Goal: Communication & Community: Answer question/provide support

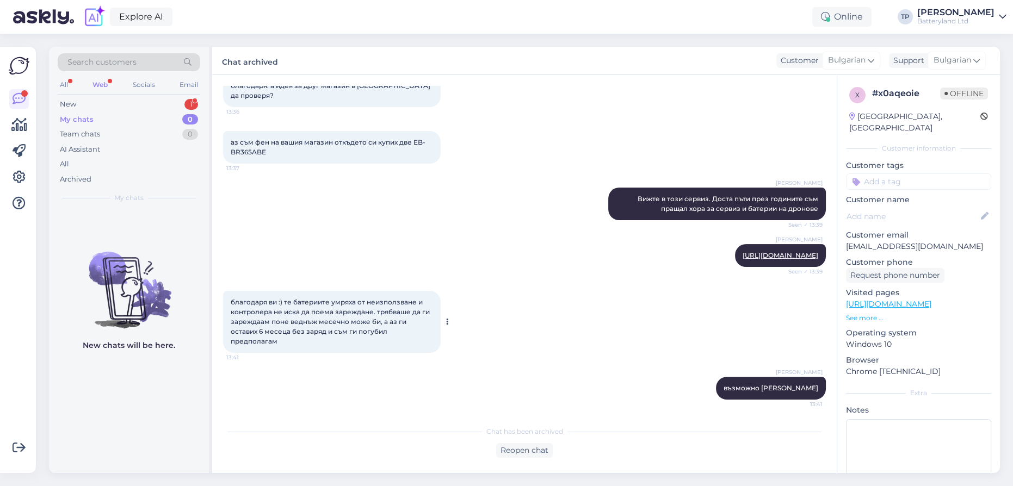
scroll to position [313, 0]
click at [181, 109] on div "New 1" at bounding box center [129, 104] width 143 height 15
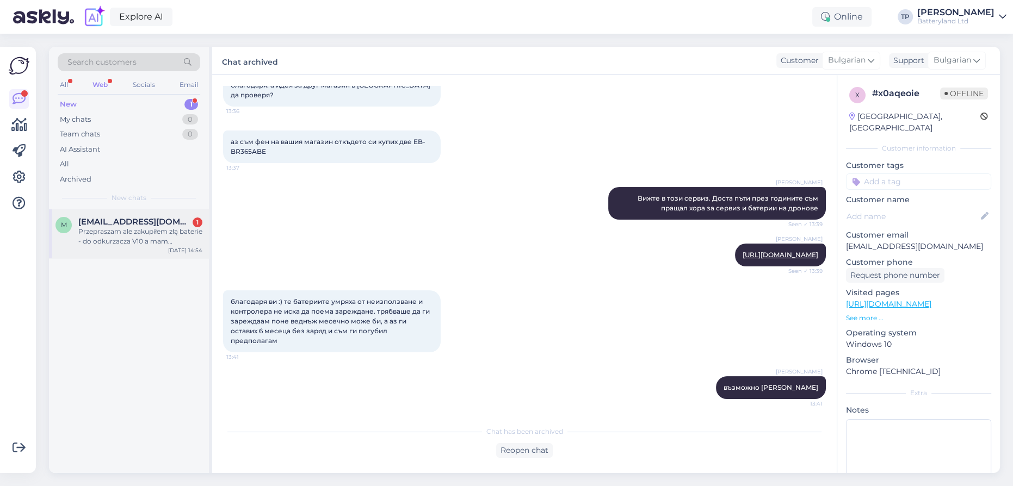
click at [155, 228] on div "[EMAIL_ADDRESS][DOMAIN_NAME] 1 Przepraszam ale zakupiłem złą baterie - do odkur…" at bounding box center [140, 231] width 124 height 29
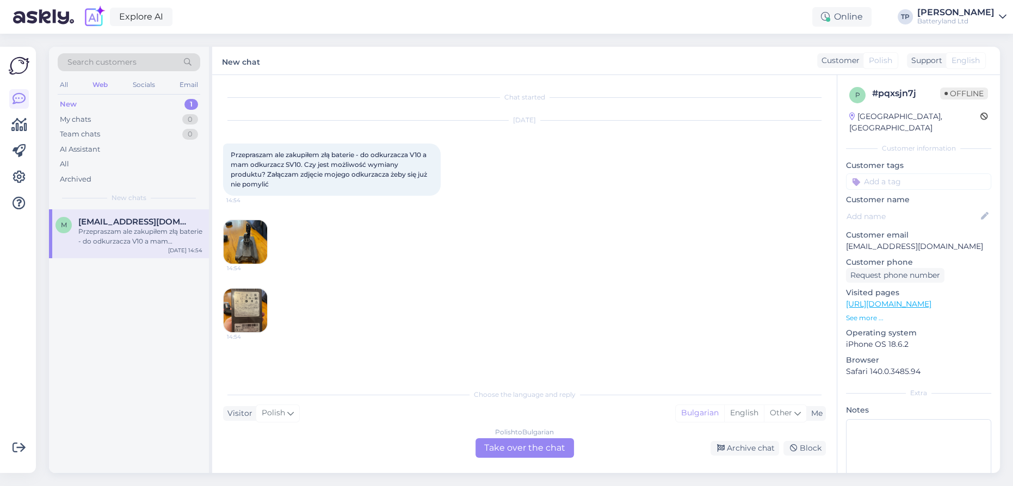
click at [524, 446] on div "Polish to Bulgarian Take over the chat" at bounding box center [524, 448] width 98 height 20
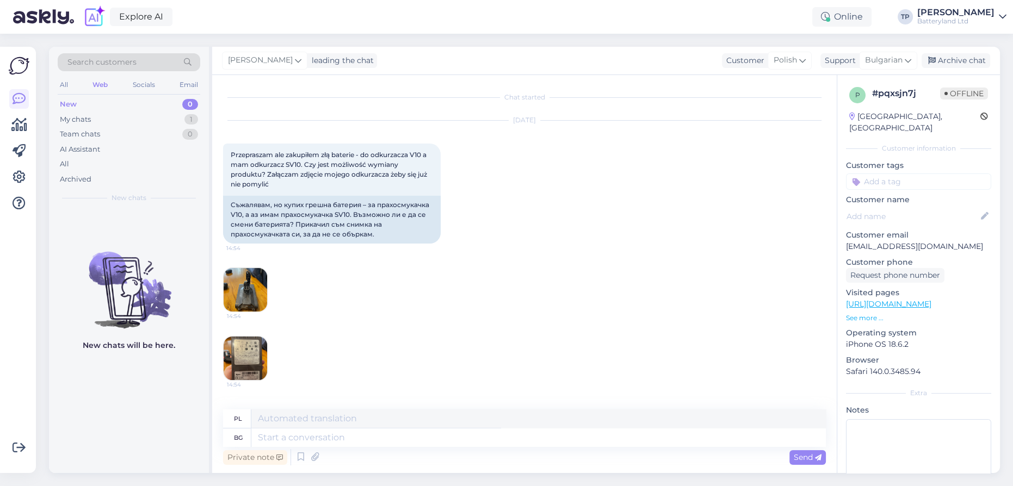
click at [242, 287] on img at bounding box center [246, 290] width 44 height 44
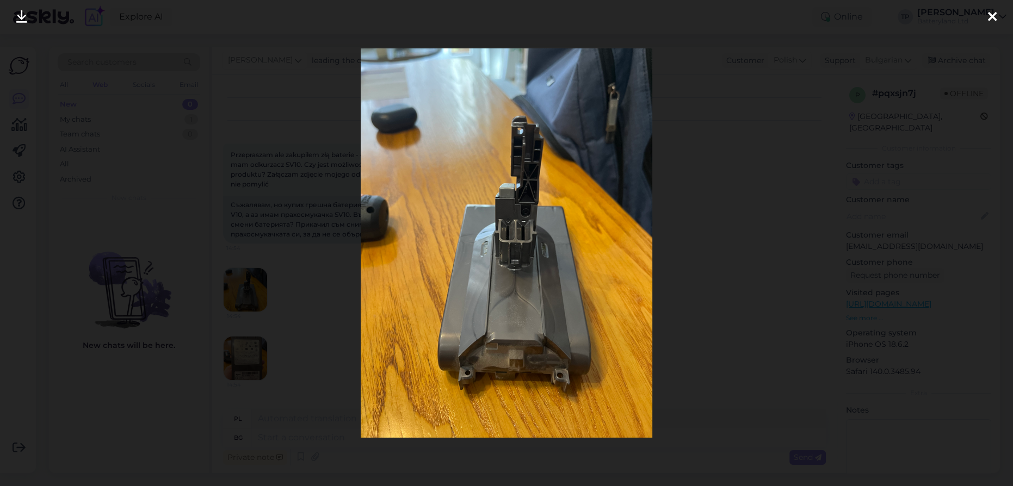
click at [993, 15] on icon at bounding box center [992, 17] width 9 height 14
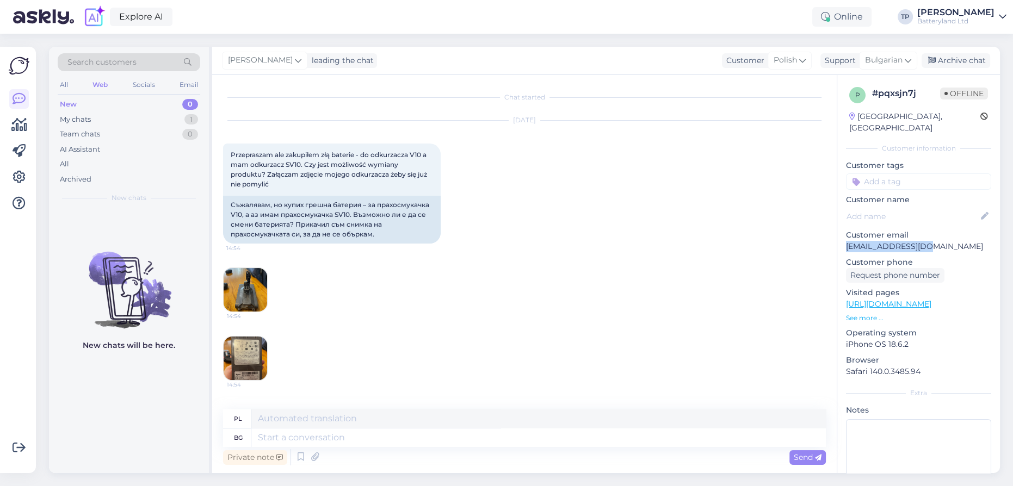
drag, startPoint x: 931, startPoint y: 234, endPoint x: 843, endPoint y: 237, distance: 88.7
click at [843, 237] on div "p # pqxsjn7j Offline [GEOGRAPHIC_DATA], [GEOGRAPHIC_DATA] Customer information …" at bounding box center [918, 304] width 163 height 459
copy p "[EMAIL_ADDRESS][DOMAIN_NAME]"
click at [246, 350] on img at bounding box center [246, 359] width 44 height 44
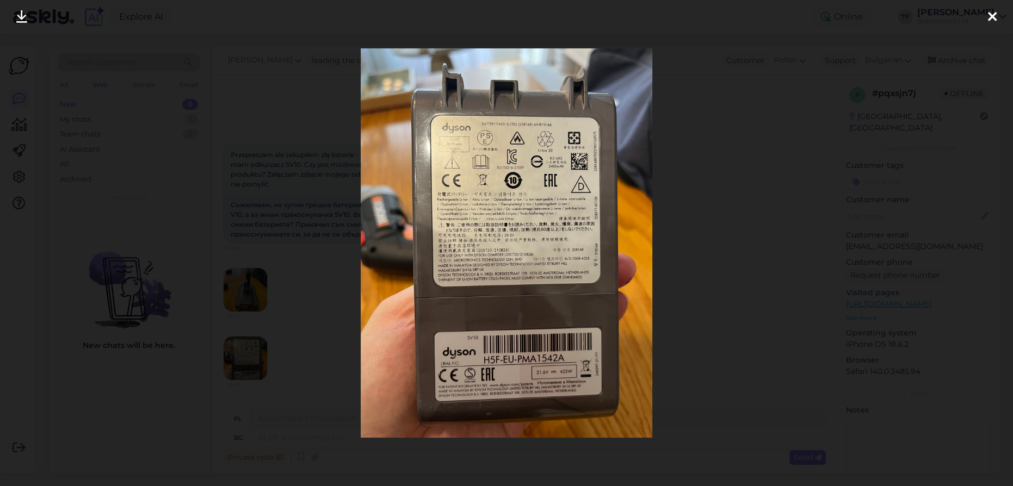
click at [995, 15] on icon at bounding box center [992, 17] width 9 height 14
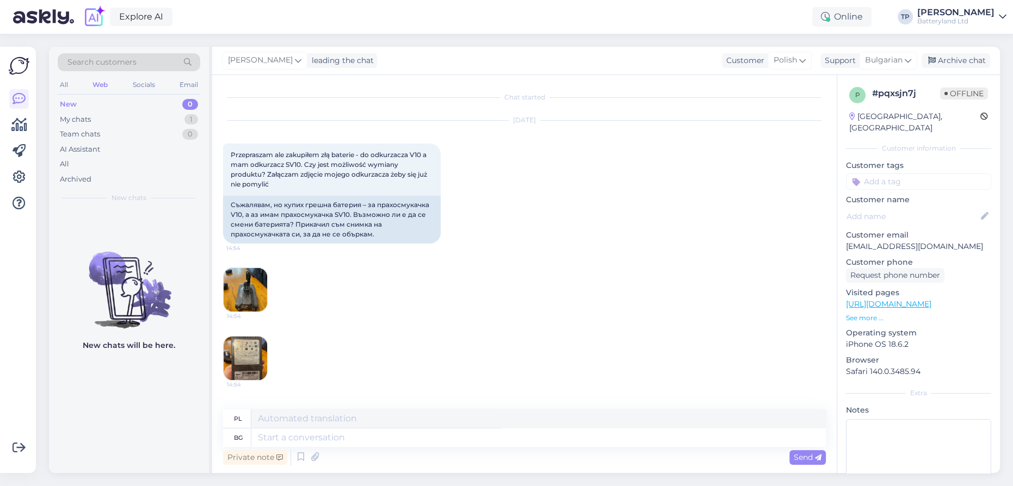
click at [238, 295] on img at bounding box center [246, 290] width 44 height 44
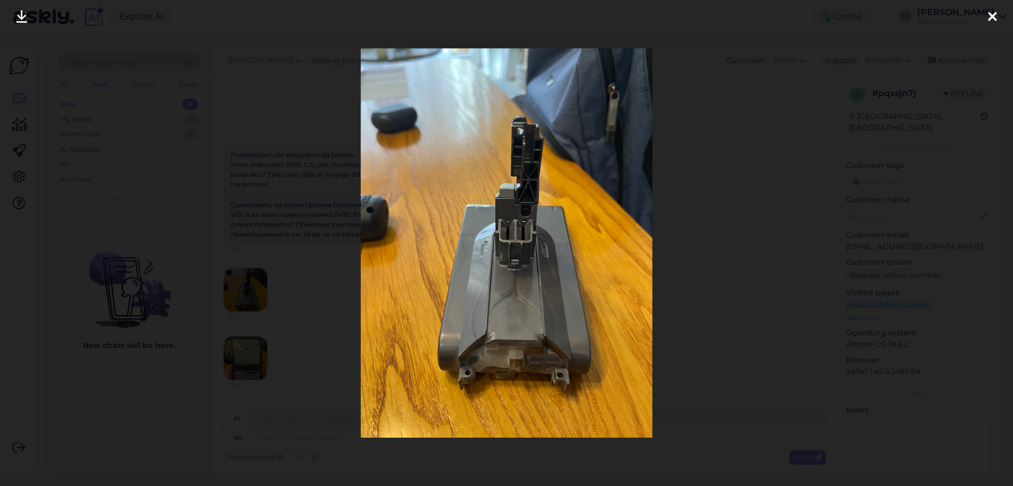
click at [995, 13] on icon at bounding box center [992, 17] width 9 height 14
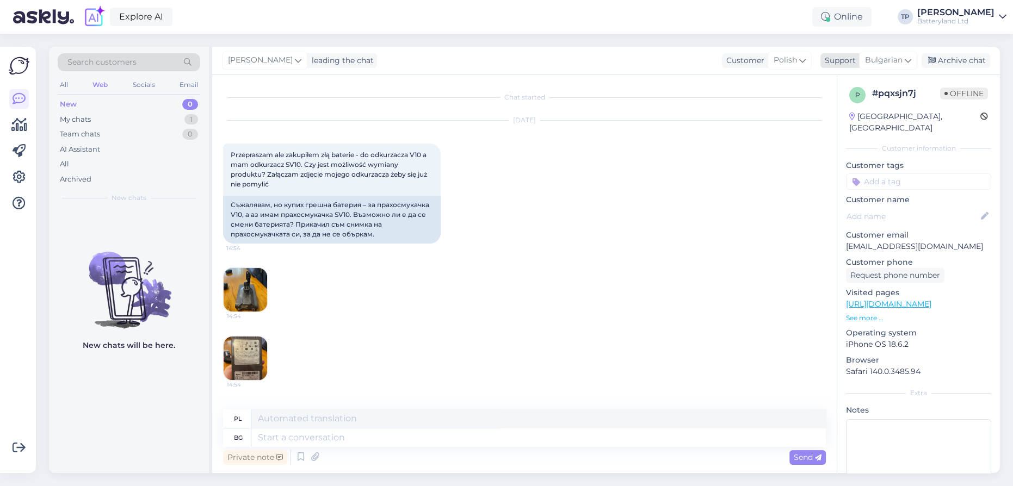
click at [901, 58] on span "Bulgarian" at bounding box center [884, 60] width 38 height 12
click at [857, 104] on link "English" at bounding box center [869, 108] width 120 height 17
click at [320, 440] on textarea at bounding box center [538, 438] width 574 height 18
type textarea "Hello"
type textarea "Cześć"
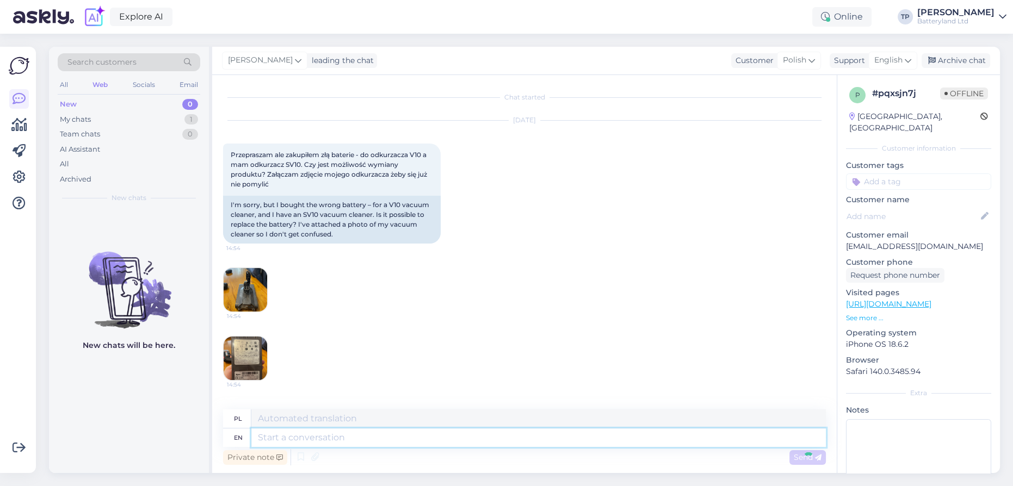
scroll to position [57, 0]
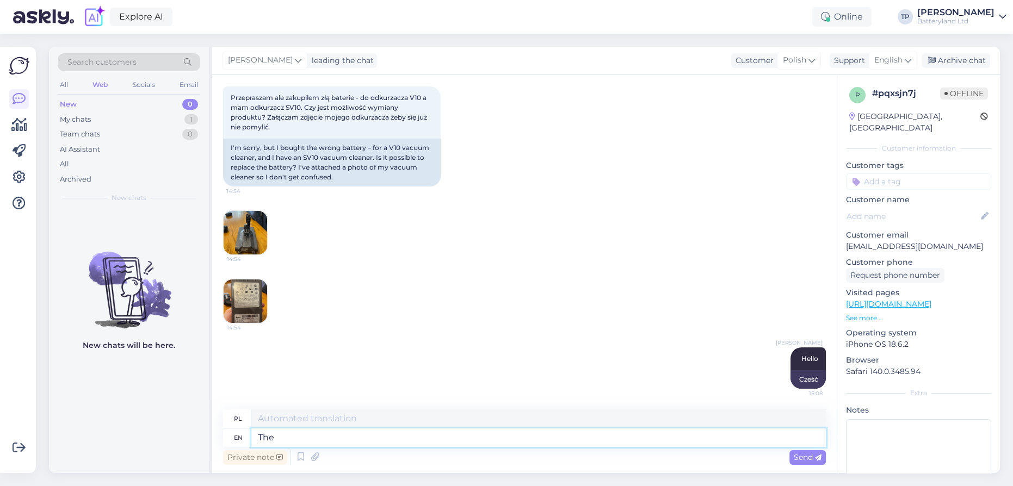
type textarea "The"
type textarea "Ten"
type textarea "The thing i"
type textarea "Rzecz"
type textarea "The thing is t"
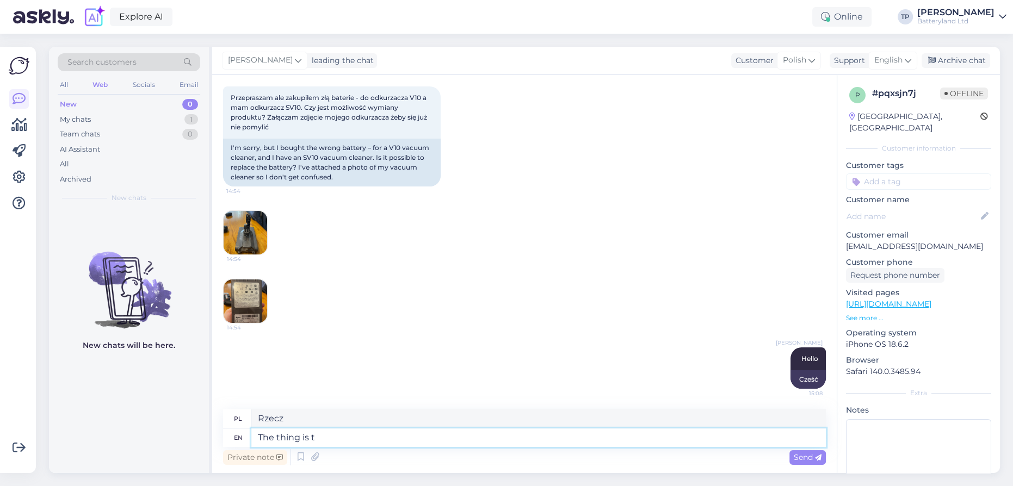
type textarea "Rzecz w tym, że"
type textarea "The thing is that the battery"
type textarea "Rzecz w tym, że bateria"
type textarea "The thing is that the battery for"
type textarea "Rzecz w tym, że bateria do"
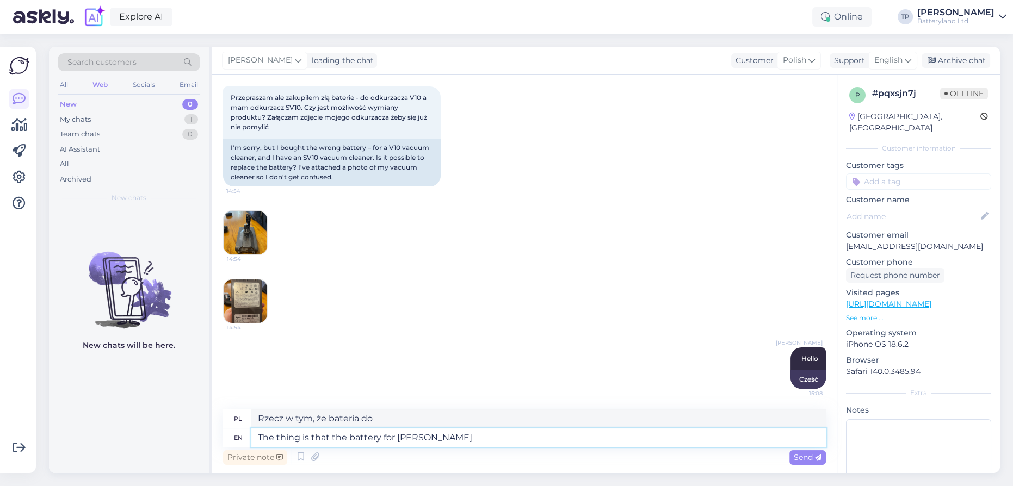
type textarea "The thing is that the battery for [PERSON_NAME]"
type textarea "Chodzi o to, że bateria do Dysona"
type textarea "The thing is that the battery for Dyson SV10"
type textarea "Rzecz w tym, że bateria do Dyson SV10"
type textarea "The thing is that the battery for Dyson SV10 that"
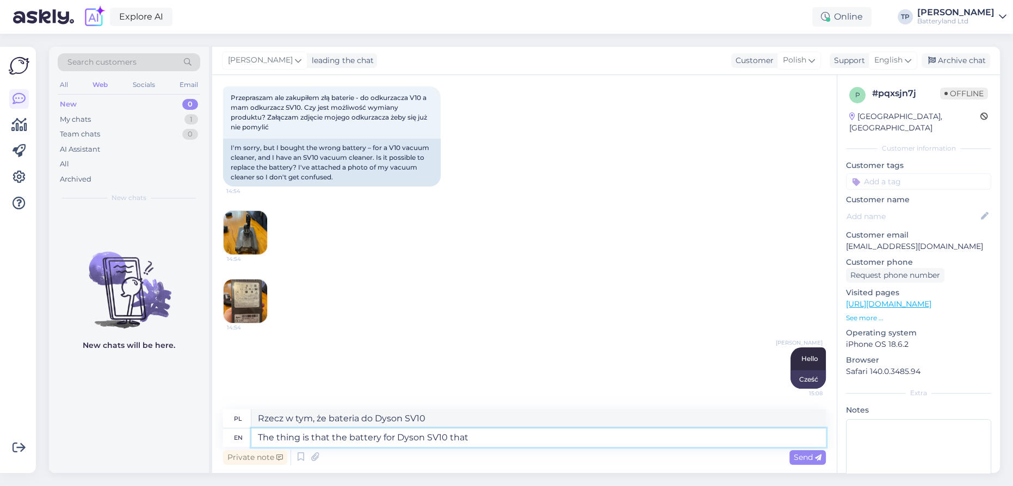
type textarea "Rzecz w tym, że bateria do Dyson SV10, która"
type textarea "The thing is that the battery for Dyson SV10 that we"
type textarea "Rzecz w tym, że bateria do Dyson SV10, którą mamy,"
type textarea "The thing is that the battery for Dyson SV10 that we offer i"
type textarea "Rzecz w tym, że bateria do Dyson SV10, którą oferujemy,"
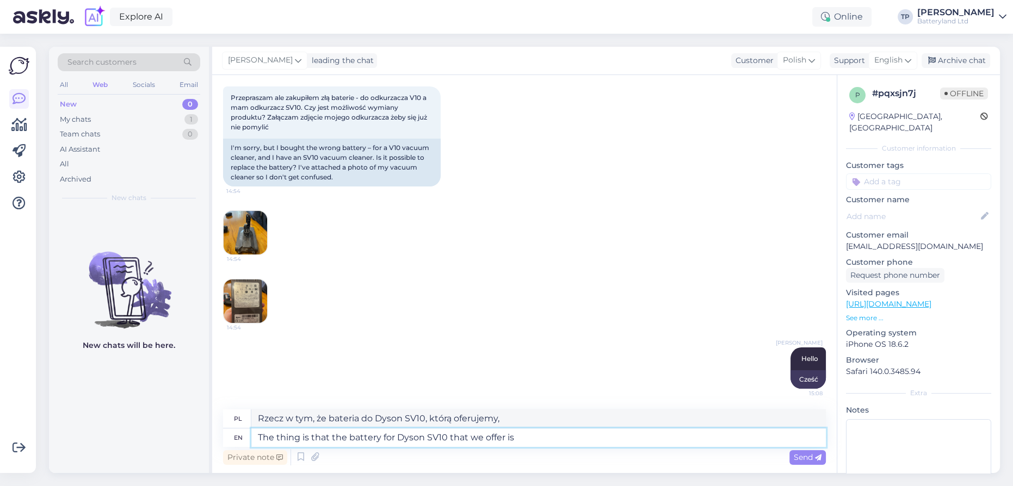
type textarea "The thing is that the battery for Dyson SV10 that we offer is"
type textarea "Rzecz w tym, że oferowana przez nas bateria do odkurzacza Dyson SV10 jest"
type textarea "The thing is that the battery for Dyson SV10 that we offer is typa"
type textarea "Rzecz w tym, że oferowana przez nas bateria do Dyson SV10 jest typowa"
type textarea "The thing is that the battery for Dyson SV10 that we offer is typw"
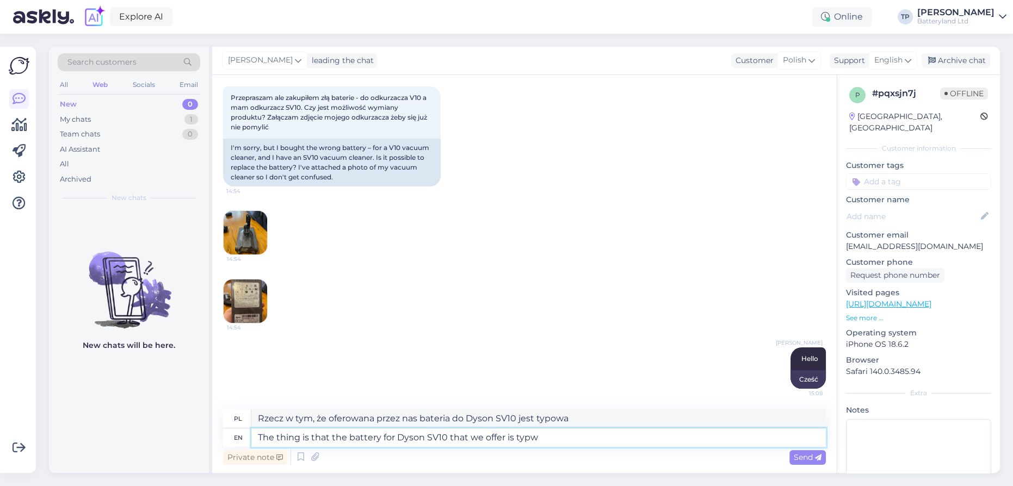
type textarea "Rzecz w tym, że oferowana przez nas bateria do odkurzacza Dyson SV10 jest typowa"
type textarea "The thing is that the battery for Dyson SV10 that we offer is type"
type textarea "Rzecz w tym, że oferowana przez nas bateria do Dyson SV10 jest typu"
type textarea "The thing is that the battery for Dyson SV10 that we offer is type A"
type textarea "Rzecz w tym, że oferowana przez nas bateria do odkurzacza Dyson SV10 jest typu A"
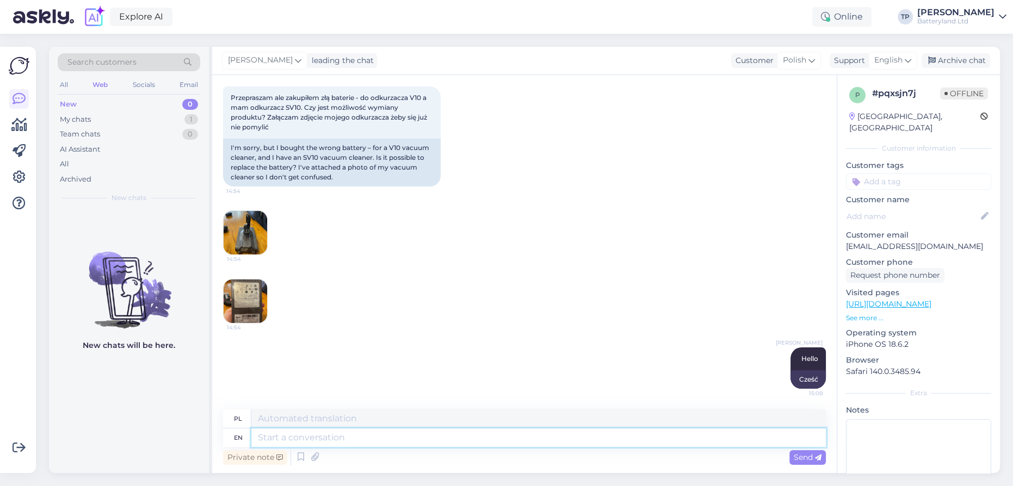
scroll to position [142, 0]
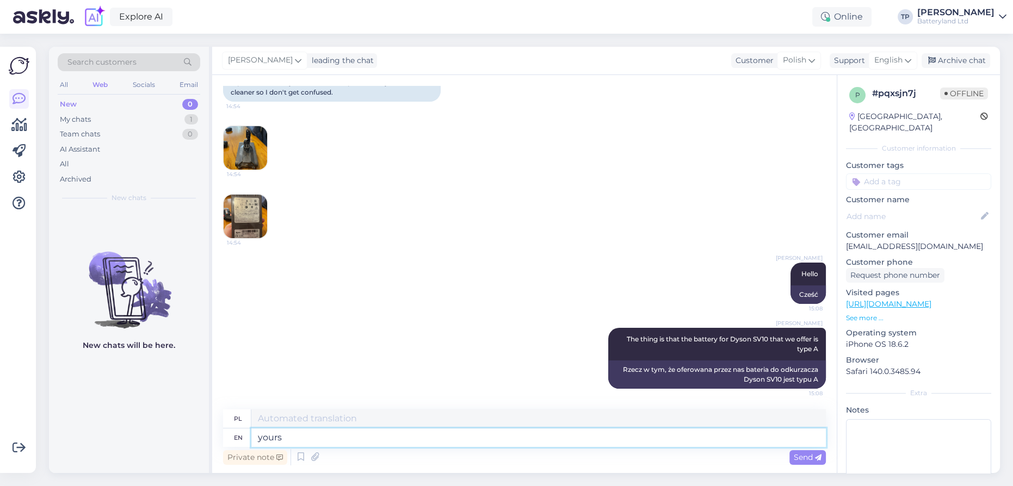
type textarea "yours l"
type textarea "twój"
type textarea "yours look"
type textarea "Twój wygląd"
type textarea "yours looks like"
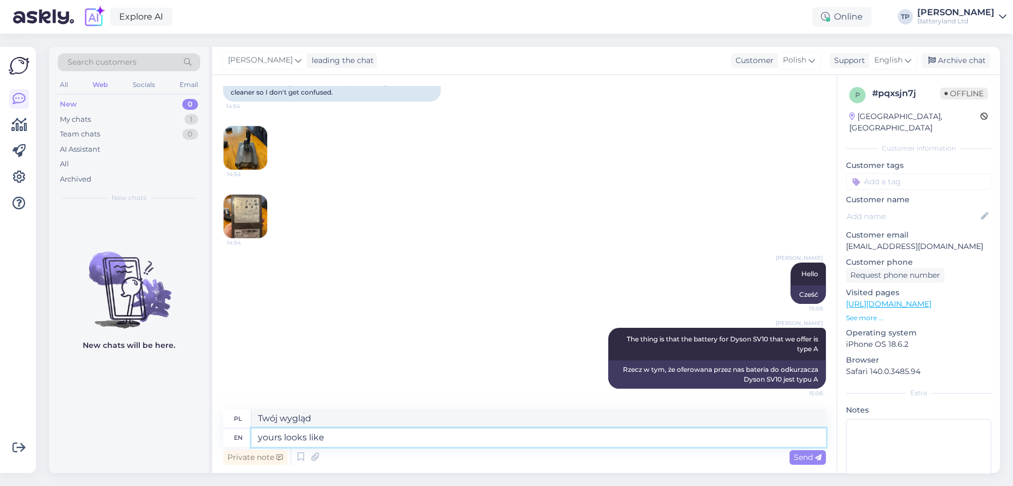
type textarea "Twój wygląda jak"
type textarea "yours looks like type"
type textarea "Twój wygląda jak typ"
type textarea "yours looks like type B"
type textarea "Twój wygląda jak typ B"
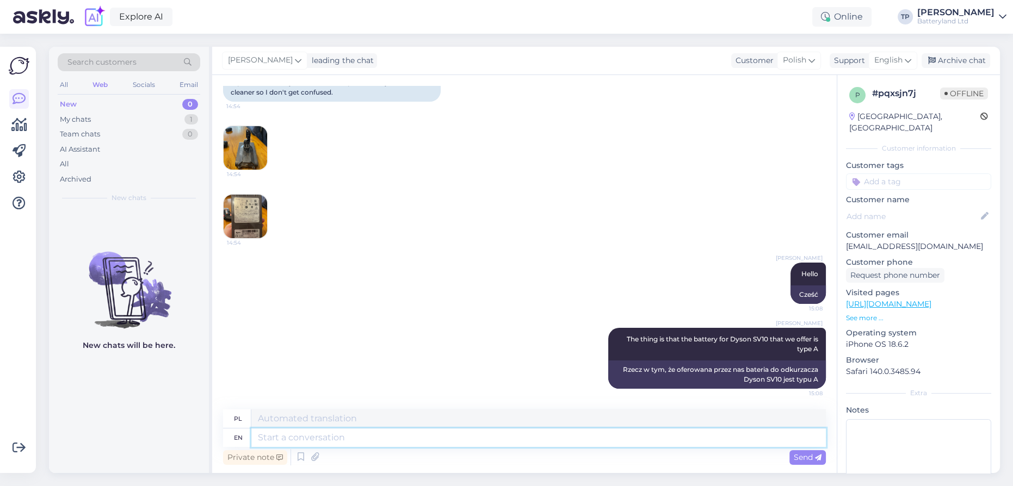
scroll to position [207, 0]
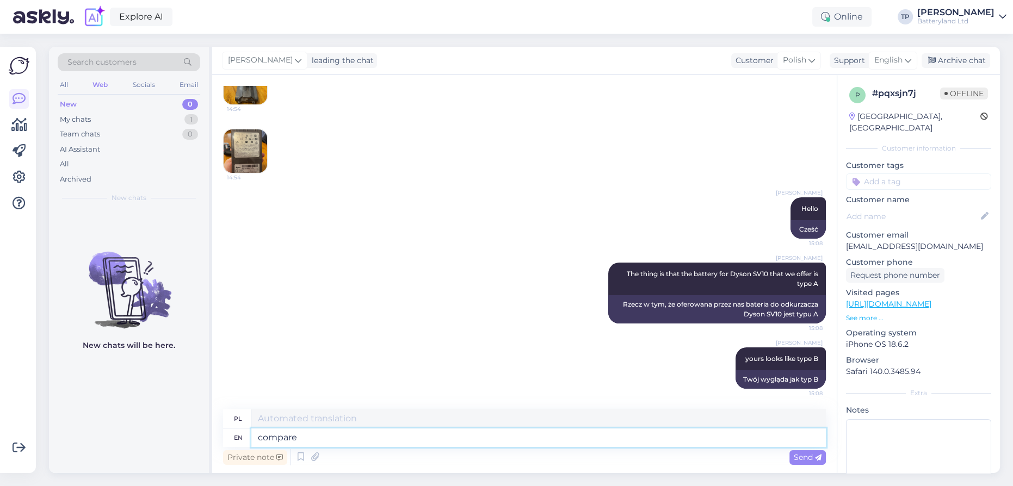
type textarea "compare t"
type textarea "porównywać"
type textarea "compare the"
type textarea "porównaj"
type textarea "compare the pictures"
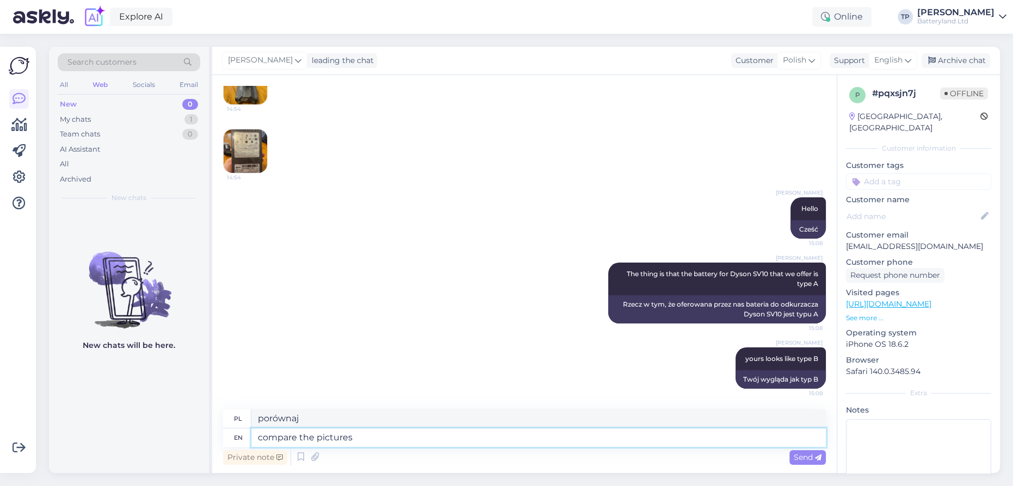
type textarea "porównaj zdjęcia"
type textarea "compare the pictures from th"
type textarea "porównaj zdjęcia z"
type textarea "compare the pictures from the links pl"
type textarea "porównaj zdjęcia z linków"
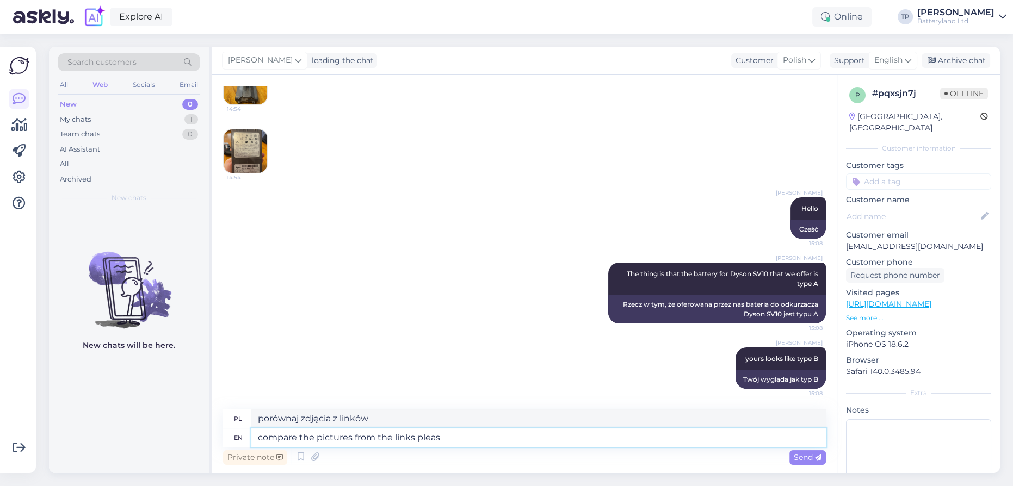
type textarea "compare the pictures from the links please"
type textarea "porównaj zdjęcia z linków proszę"
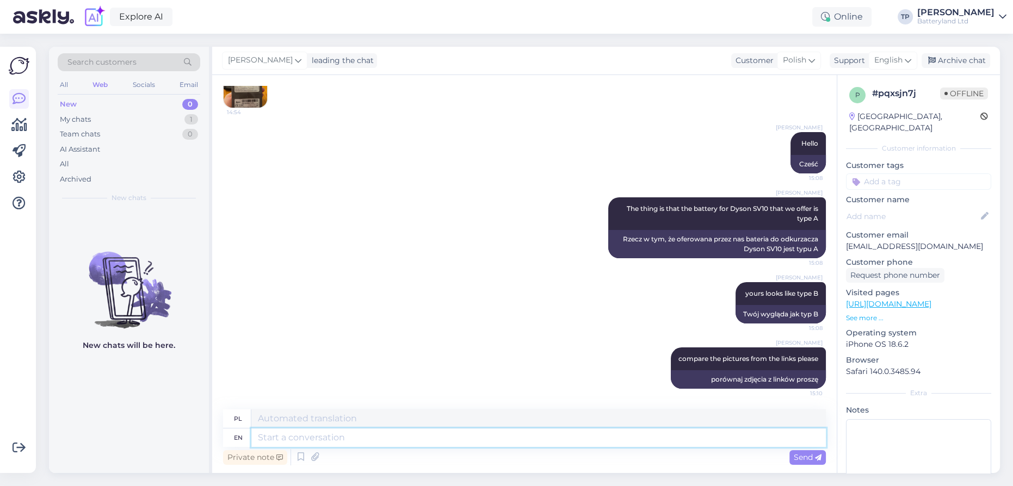
paste textarea "[URL][DOMAIN_NAME]"
type textarea "[URL][DOMAIN_NAME]"
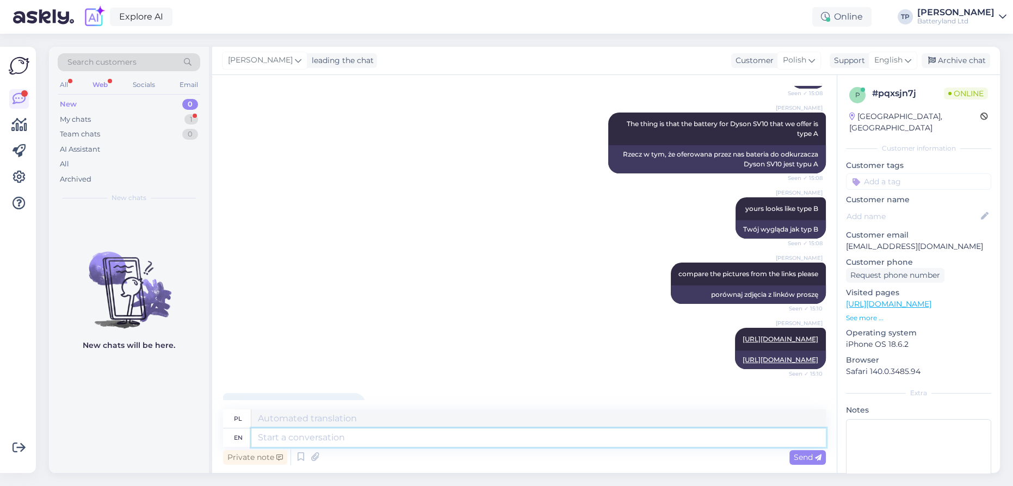
scroll to position [488, 0]
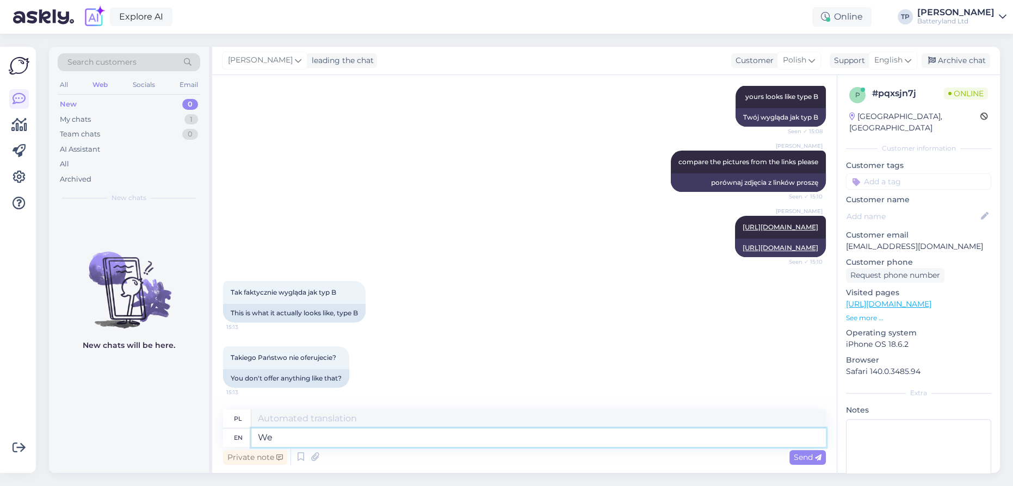
type textarea "We"
type textarea "My"
type textarea "We have"
type textarea "Mamy"
type textarea "We have only"
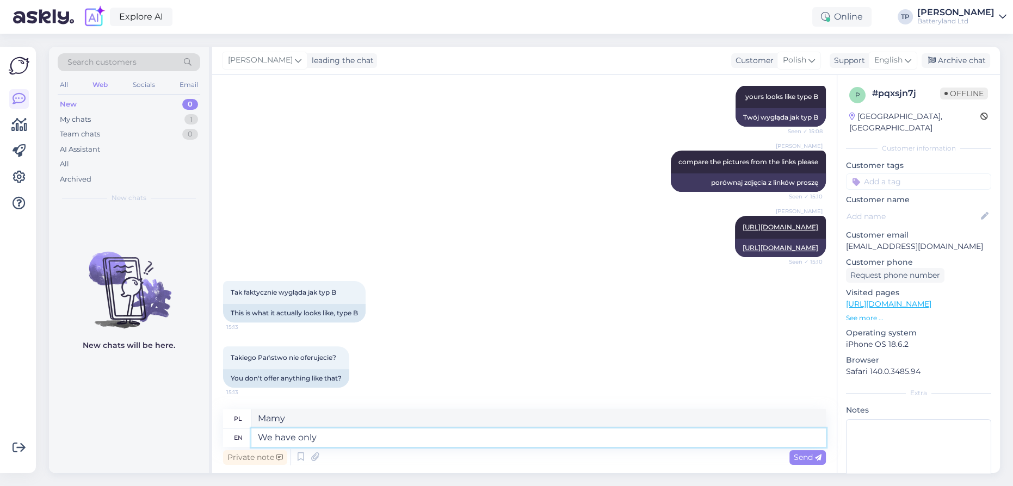
type textarea "Mamy tylko"
type textarea "We have only type"
type textarea "Mamy tylko typ"
type textarea "We have only type A"
type textarea "Mamy tylko typ A"
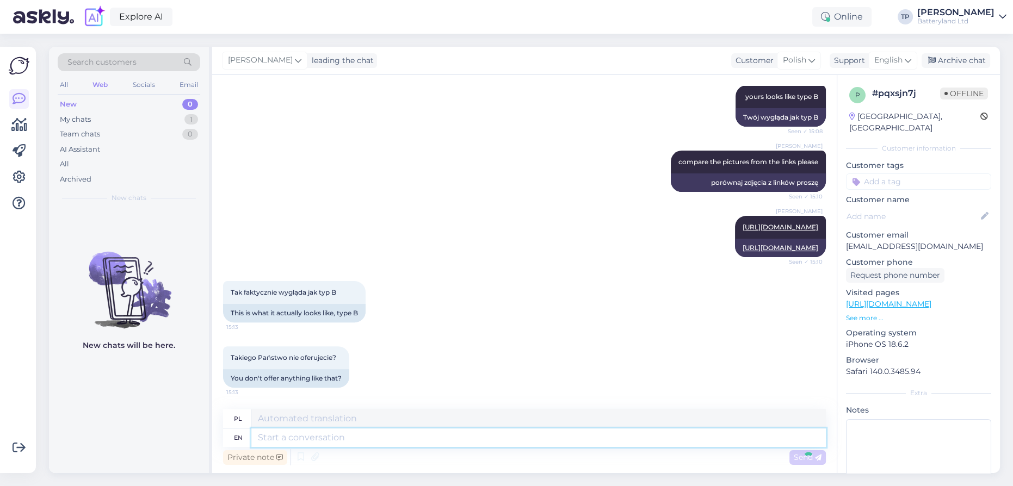
scroll to position [553, 0]
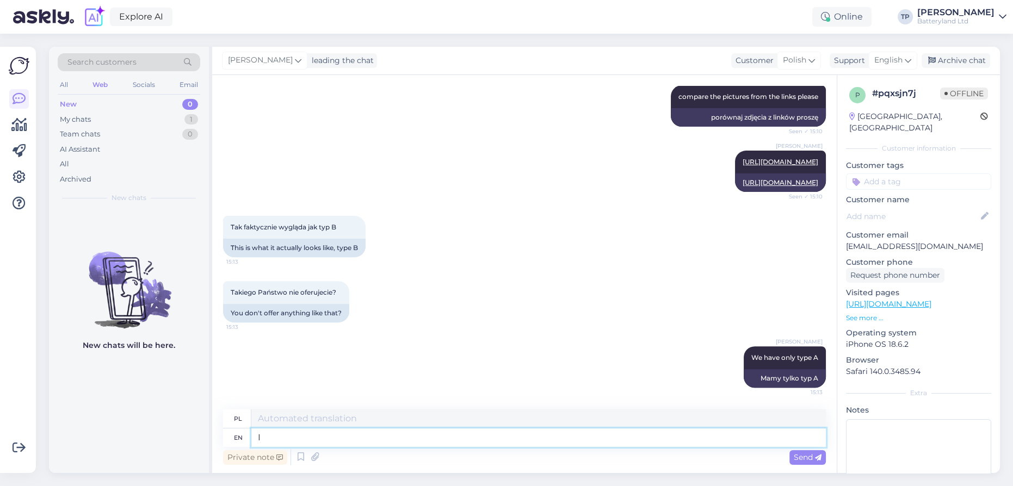
type textarea "I"
type textarea "I will"
type textarea "Będę"
type textarea "I will double"
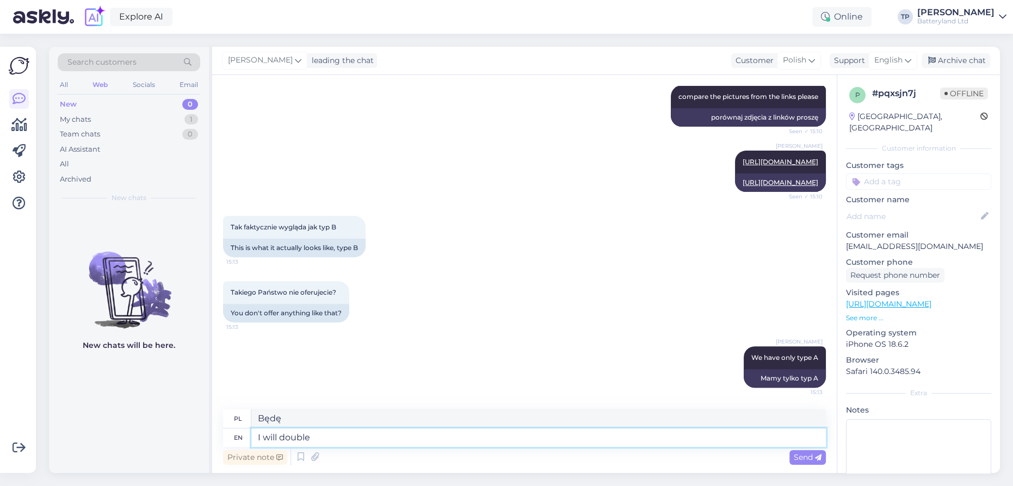
type textarea "Podwoję"
type textarea "I will double check"
type textarea "Sprawdzę to jeszcze raz"
type textarea "I will double check but"
type textarea "Sprawdzę to jeszcze raz, ale"
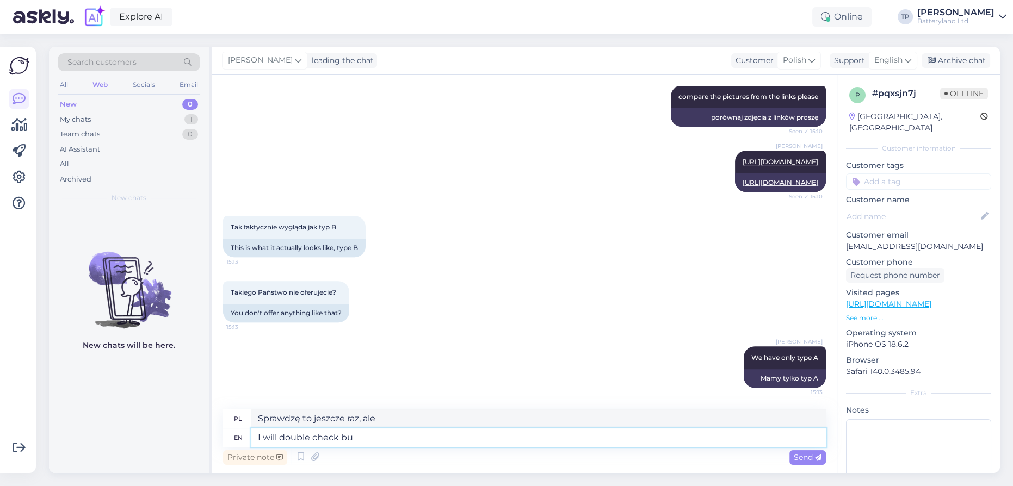
type textarea "I will double check b"
type textarea "Sprawdzę to jeszcze raz"
type textarea "I will double check but"
type textarea "Sprawdzę to jeszcze raz, ale"
type textarea "I will double check"
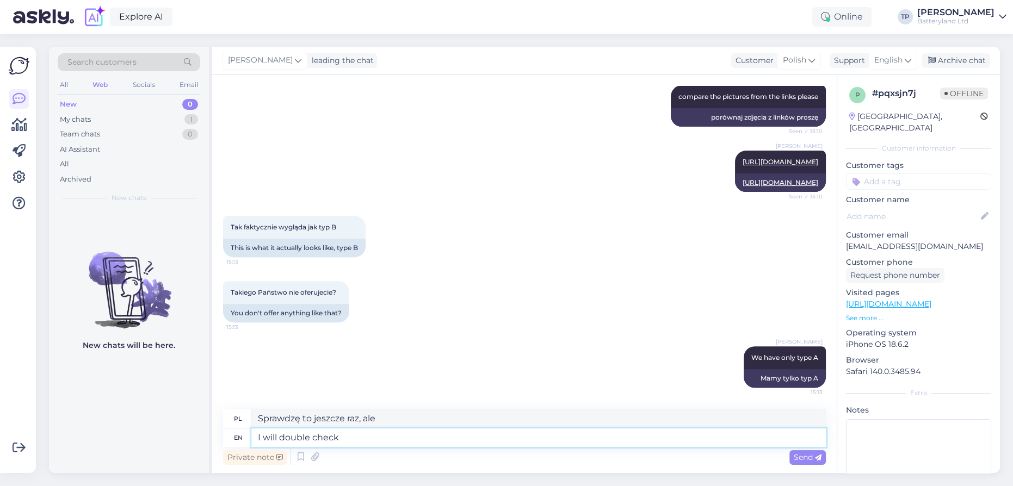
type textarea "Sprawdzę to jeszcze raz"
type textarea "I will double check and l"
type textarea "Sprawdzę to jeszcze raz i"
type textarea "I will double check and let"
type textarea "Sprawdzę jeszcze raz i pozwolę"
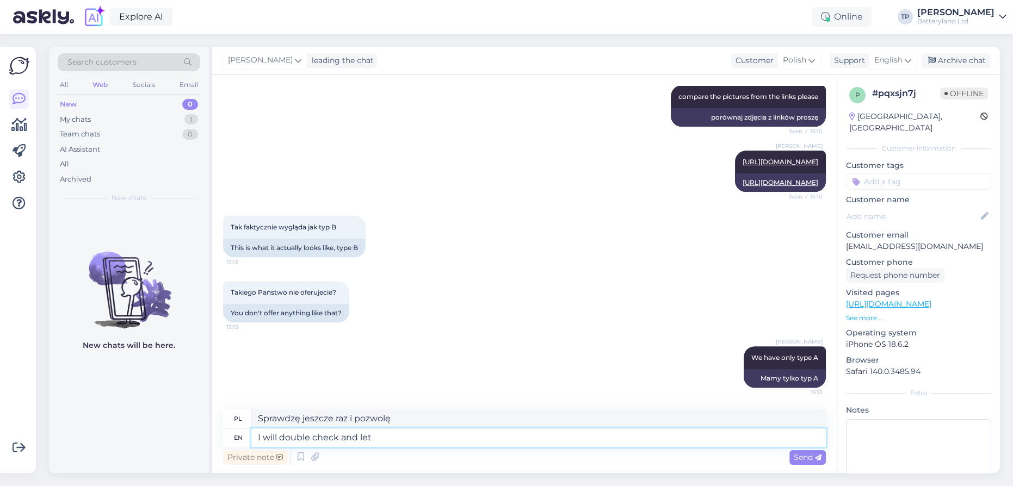
type textarea "I will double check and let y"
type textarea "Sprawdzę jeszcze raz i dam ci znać"
type textarea "I will double check and let you know"
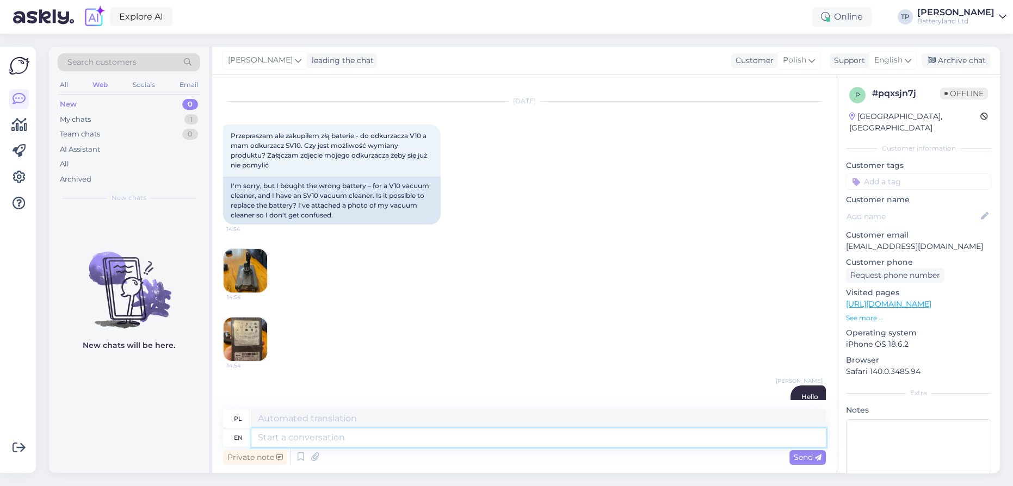
scroll to position [0, 0]
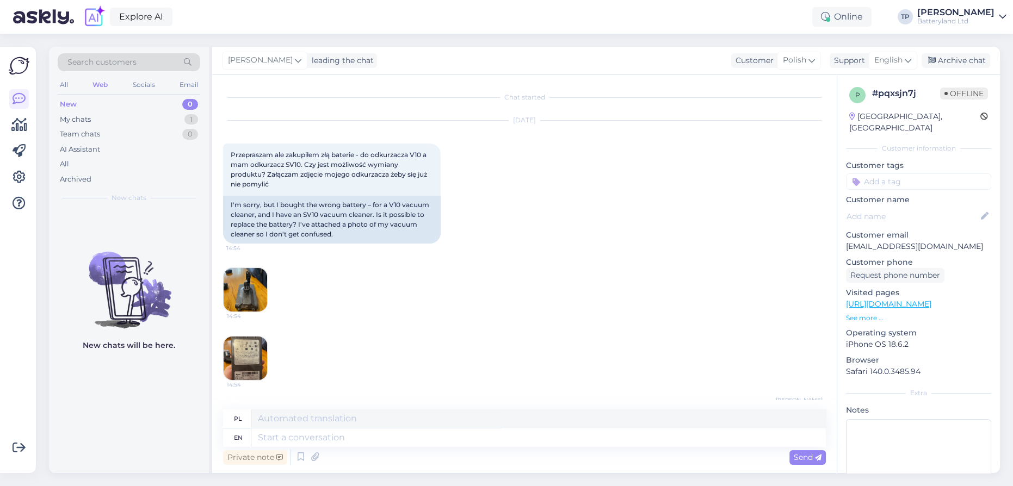
click at [234, 288] on img at bounding box center [246, 290] width 44 height 44
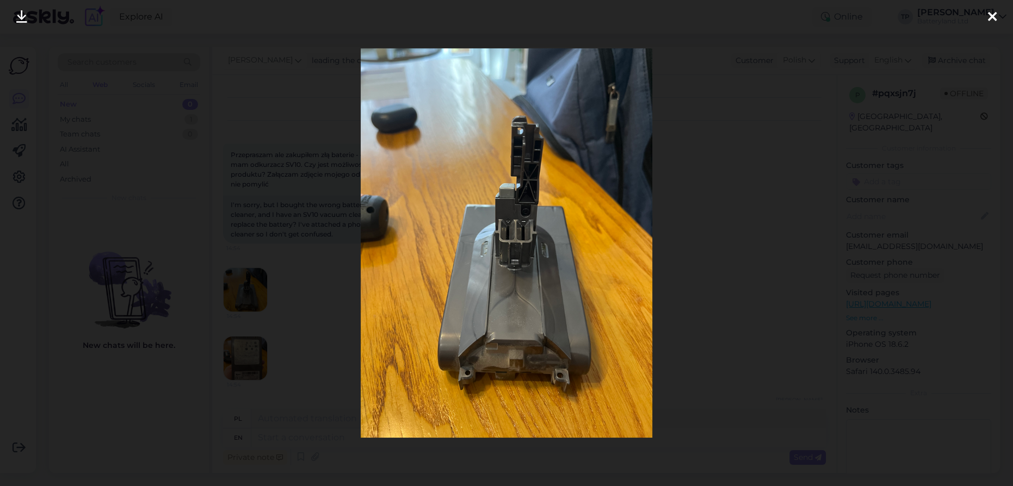
click at [991, 14] on icon at bounding box center [992, 17] width 9 height 14
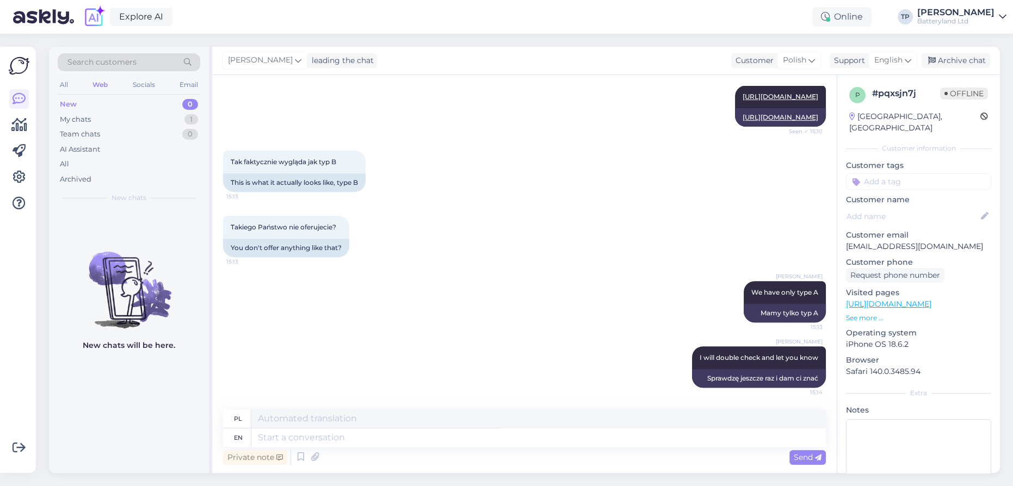
scroll to position [619, 0]
click at [313, 438] on textarea at bounding box center [538, 438] width 574 height 18
type textarea "We d"
type textarea "My"
type textarea "We don't"
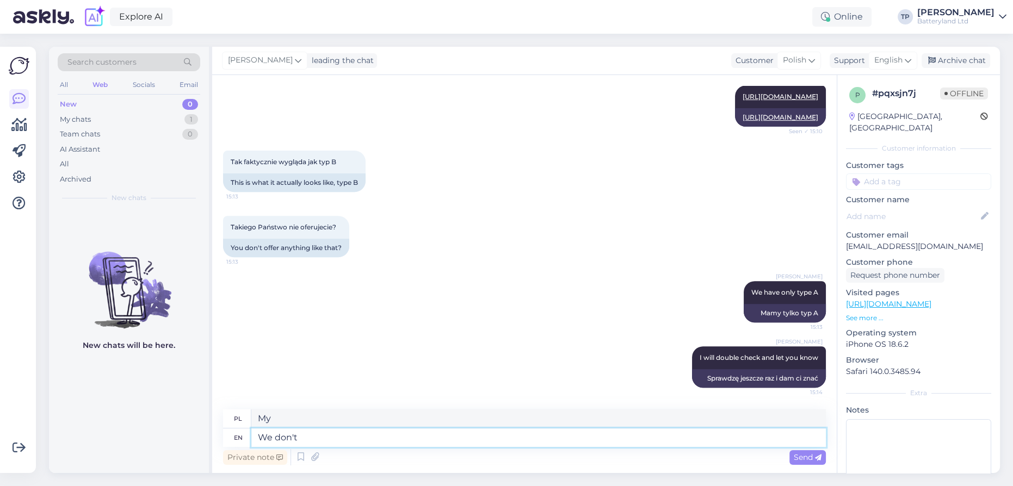
type textarea "My nie"
type textarea "We don't have t"
type textarea "Nie mamy"
type textarea "We don't have the type"
type textarea "Nie mamy typu"
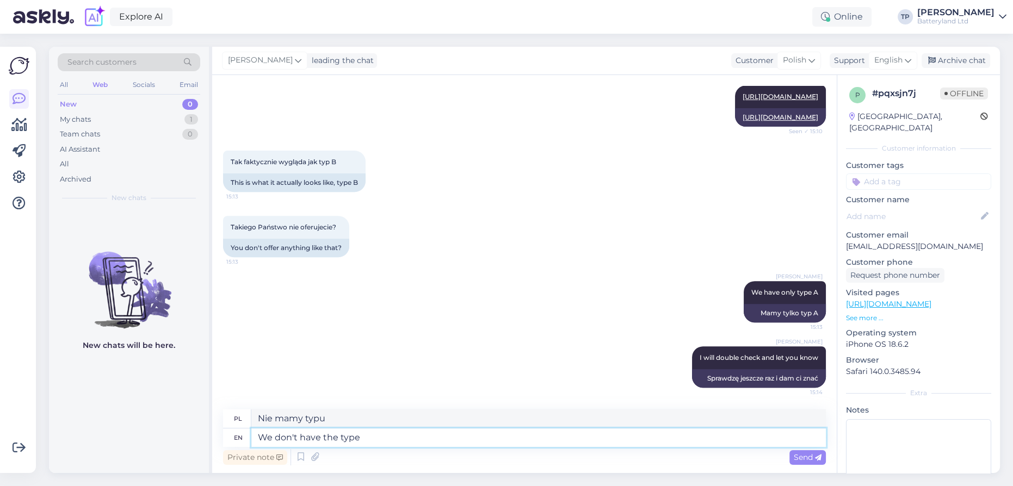
type textarea "We don't have the type B"
type textarea "Nie mamy typu B"
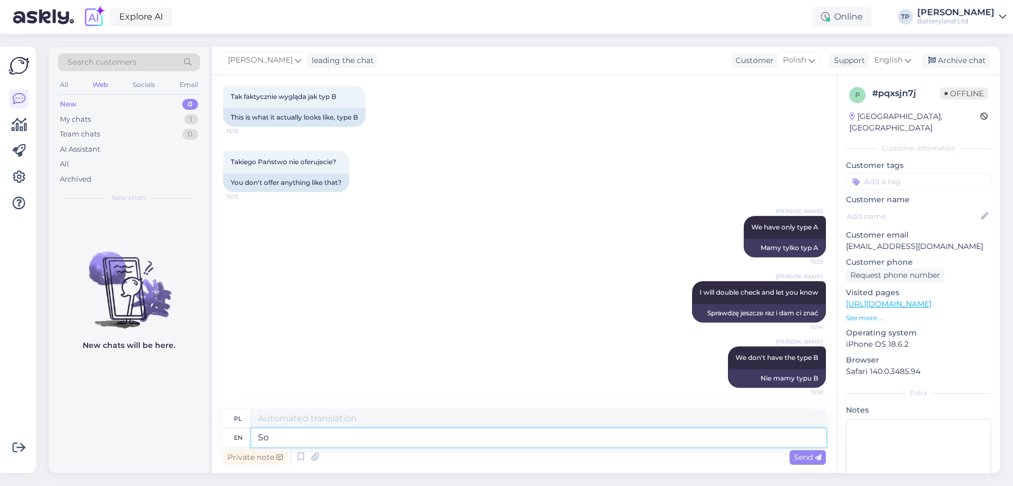
type textarea "So"
type textarea "Więc"
type textarea "So you"
type textarea "Więc ty"
type textarea "So you can"
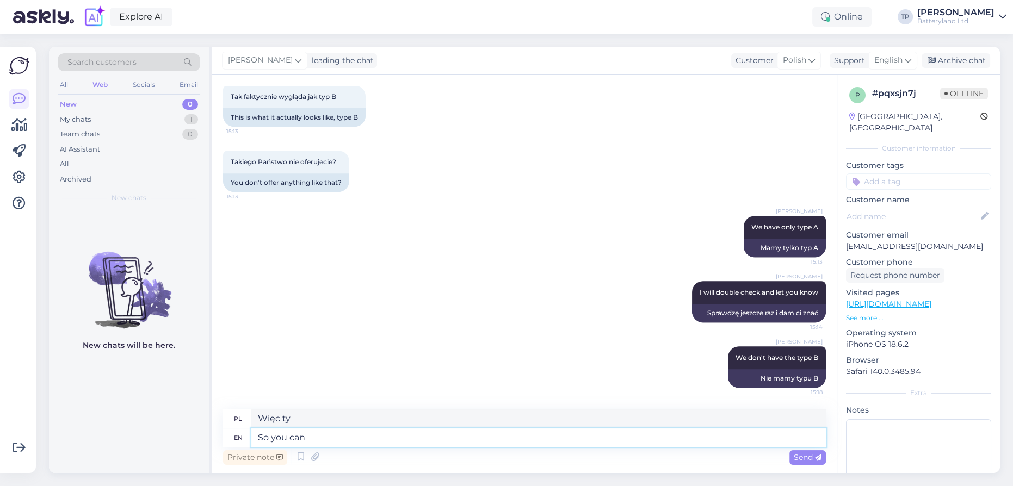
type textarea "Więc możesz"
type textarea "So you can return t"
type textarea "Więc możesz wrócić"
type textarea "So you can return the ba"
type textarea "Więc możesz zwrócić"
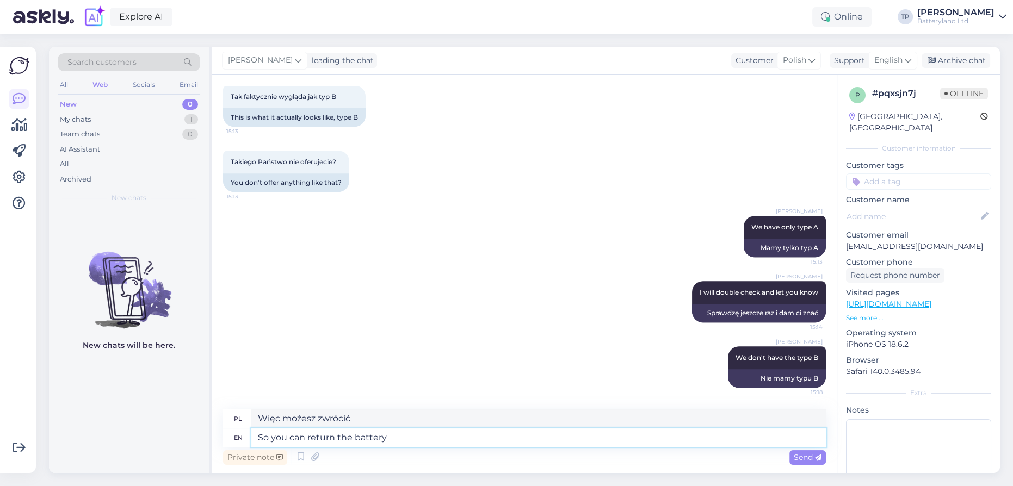
type textarea "So you can return the battery"
type textarea "Więc możesz zwrócić baterię"
type textarea "So you can return the battery to"
type textarea "Dzięki temu możesz zwrócić baterię"
type textarea "So you can return the battery to [GEOGRAPHIC_DATA]"
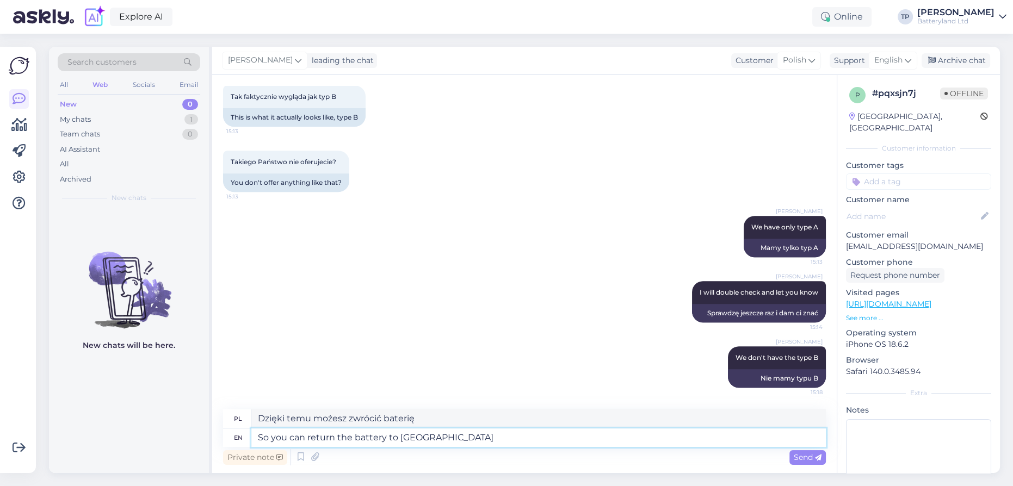
type textarea "Więc możesz nam zwrócić baterię"
type textarea "So you can return the battery to us at"
type textarea "Możesz więc zwrócić nam baterię pod adresem"
type textarea "So you can return the battery to us at your"
type textarea "Dzięki temu możesz zwrócić nam baterię w swoim"
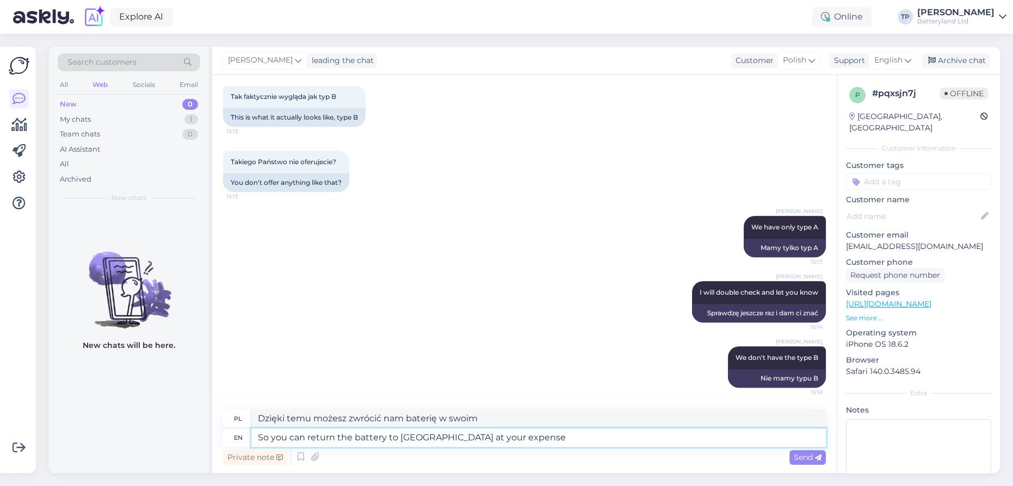
type textarea "So you can return the battery to [GEOGRAPHIC_DATA] at your expense a"
type textarea "Możesz więc odesłać nam baterię na swój koszt"
type textarea "So you can return the battery to us at your expense and"
type textarea "Możesz więc odesłać nam baterię na swój koszt i"
type textarea "So you can return the battery to us at your expense and we wi"
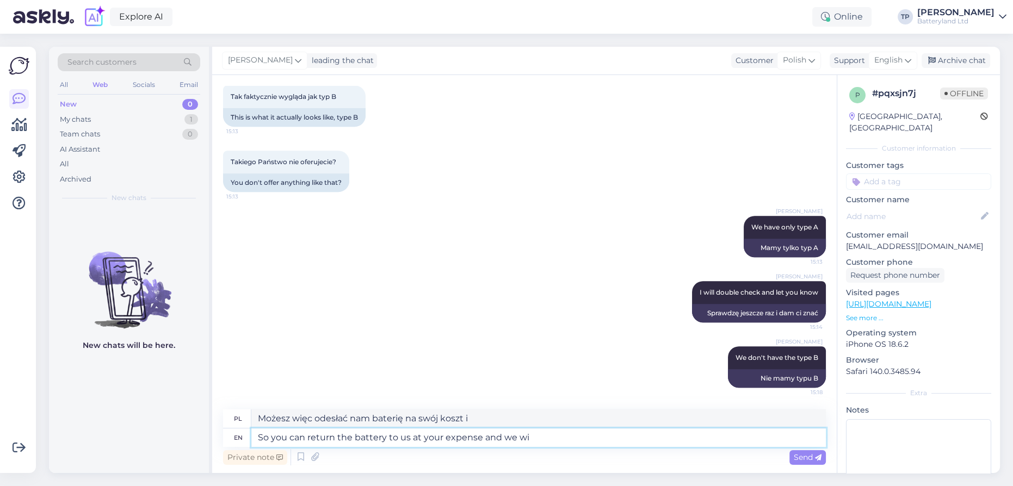
type textarea "Możesz więc zwrócić nam baterię na swój koszt, a my"
type textarea "So you can return the battery to us at your expense and we will"
type textarea "Możesz więc zwrócić nam baterię na swój koszt, a my ją naprawimy."
type textarea "So you can return the battery to us at your expense and we will refund"
type textarea "Możesz więc odesłać baterię do nas na swój koszt, a my zwrócimy Ci pieniądze"
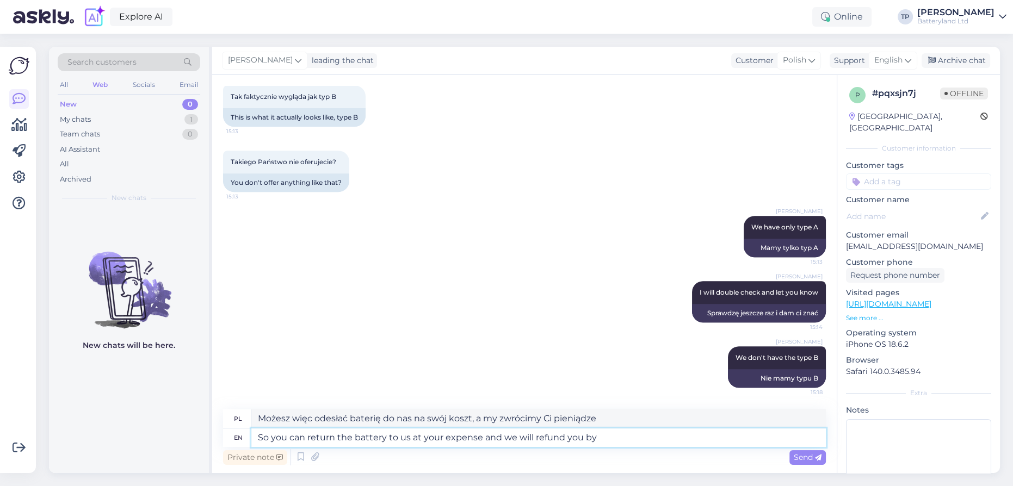
type textarea "So you can return the battery to us at your expense and we will refund you by"
type textarea "Możesz więc odesłać baterię do nas na swój koszt, a my zwrócimy Ci pieniądze."
type textarea "So you can return the battery to us at your expense and we will refund you by c…"
type textarea "Możesz więc odesłać baterię do nas na swój koszt, a my zwrócimy Ci pieniądze w …"
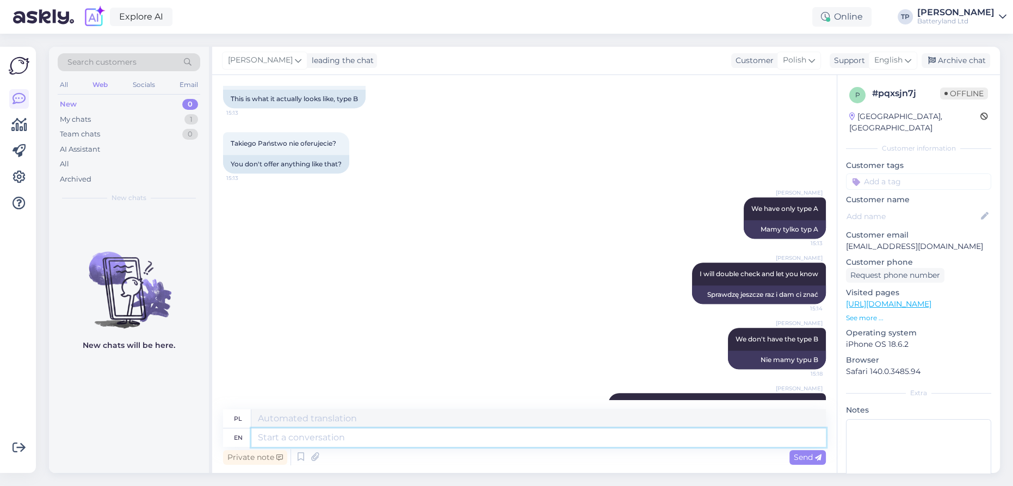
scroll to position [769, 0]
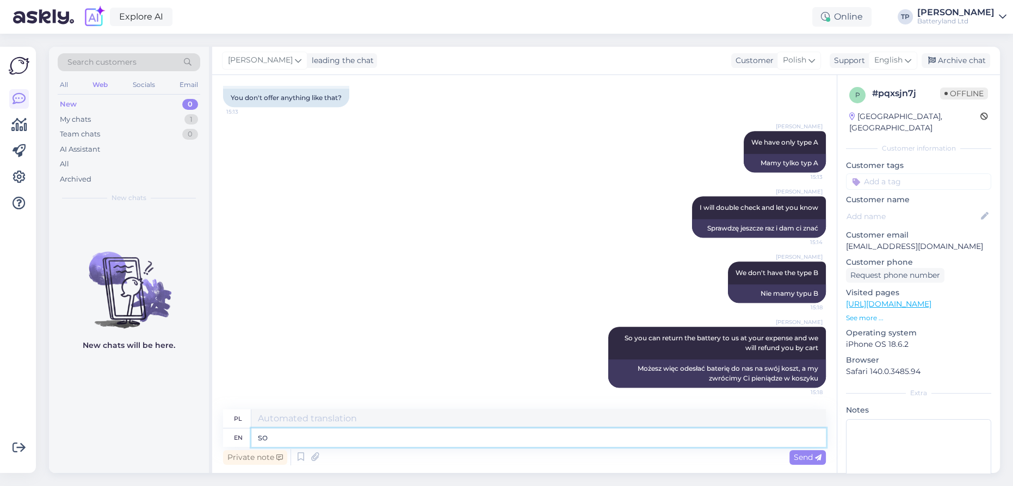
type textarea "so"
type textarea "Więc"
type textarea "so sorry"
type textarea "bardzo mi przykro"
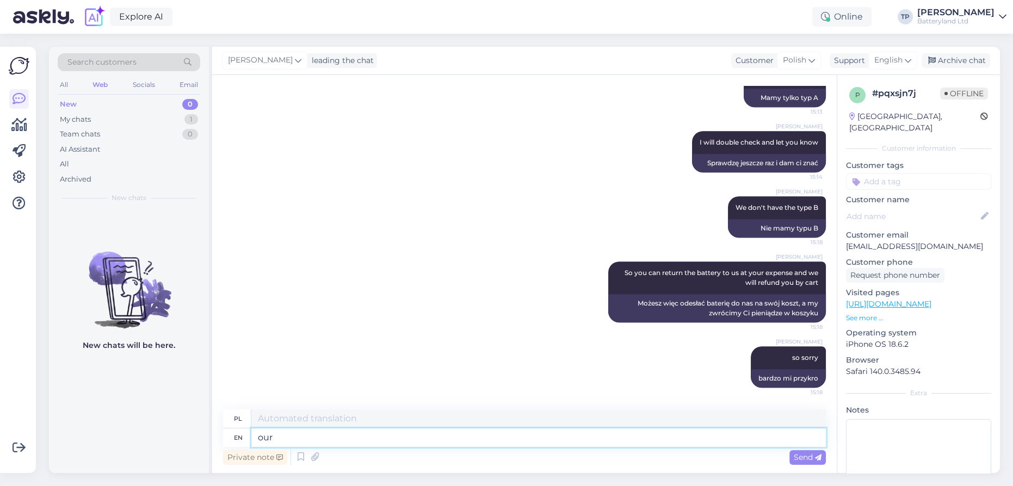
type textarea "our a"
type textarea "nasz"
type textarea "our address"
type textarea "nasz adres"
type textarea "our address for"
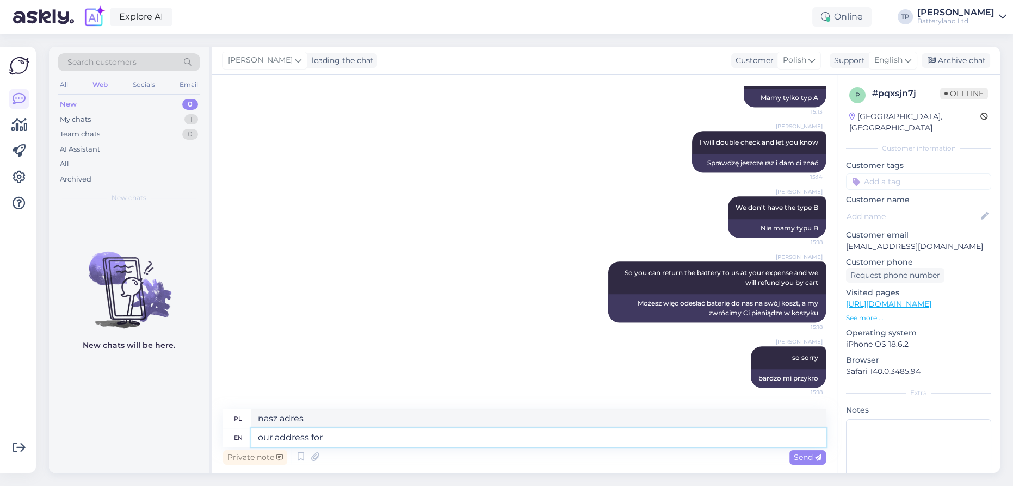
type textarea "nasz adres dla"
type textarea "our address for returns"
type textarea "nasz adres do zwrotów"
type textarea "our address for returns :"
type textarea "nasz adres do zwrotów:"
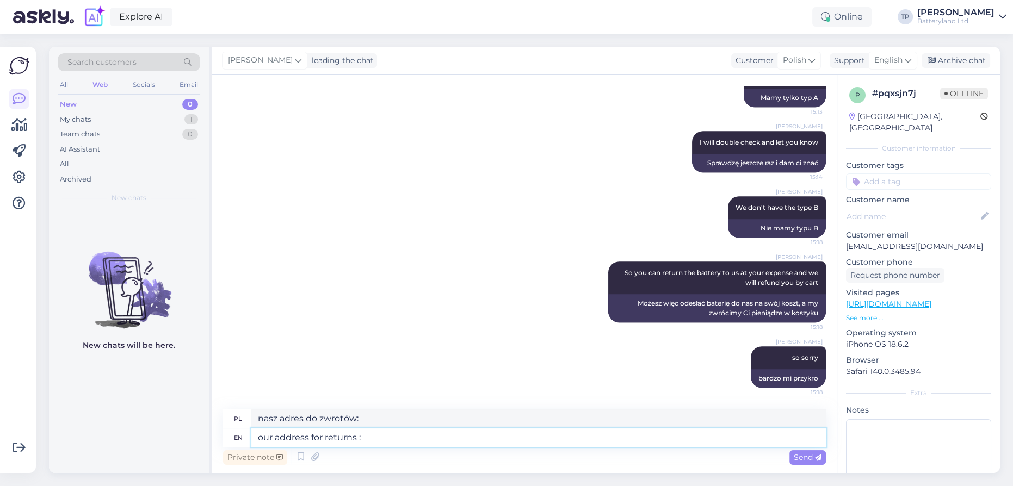
paste textarea "[GEOGRAPHIC_DATA], [GEOGRAPHIC_DATA], „[PERSON_NAME] district [PERSON_NAME] str…"
type textarea "our address for returns : [GEOGRAPHIC_DATA], [GEOGRAPHIC_DATA], „[PERSON_NAME][…"
type textarea "nasz adres do zwrotów: [GEOGRAPHIC_DATA], [GEOGRAPHIC_DATA], „[PERSON_NAME] dis…"
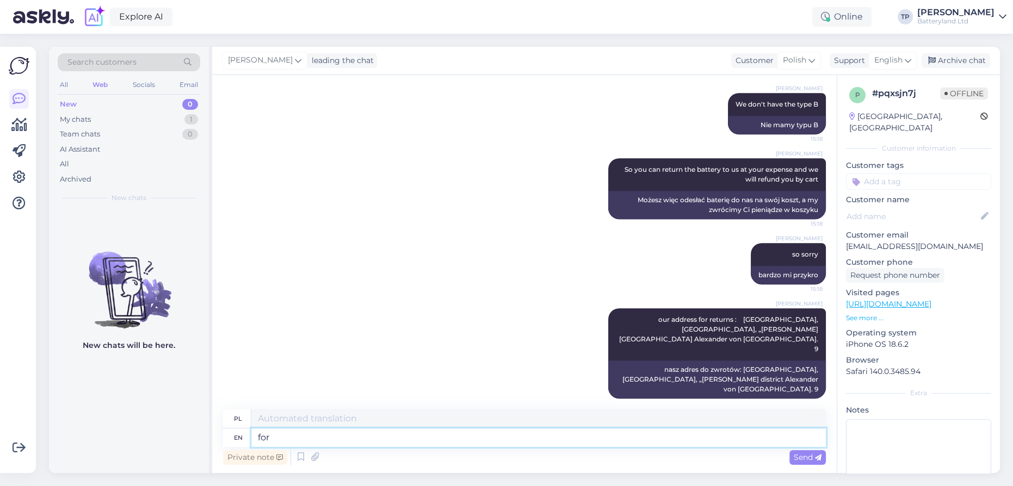
type textarea "for"
type textarea "Do"
type textarea "for Batteryland"
type textarea "dla Batteryland"
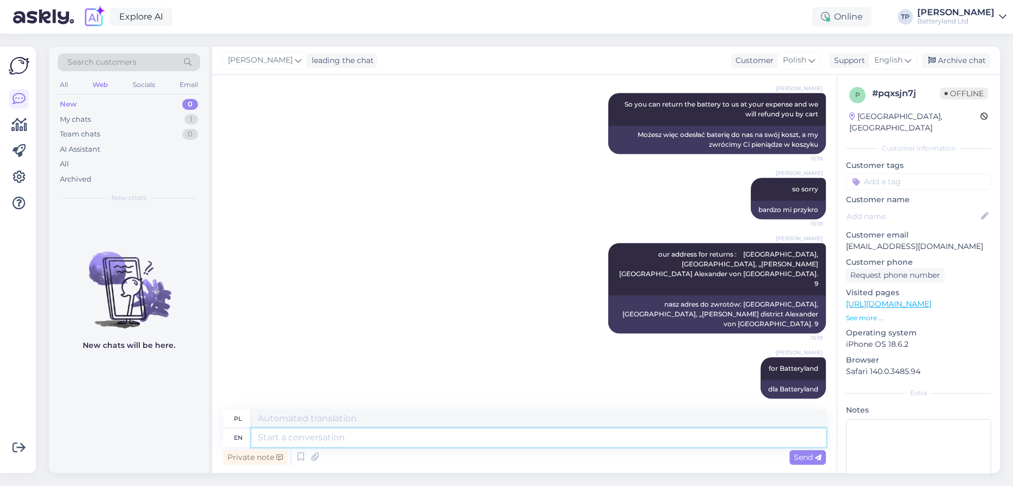
paste textarea "[EMAIL_ADDRESS][DOMAIN_NAME] 0888 818 226"
type textarea "[EMAIL_ADDRESS][DOMAIN_NAME] 0888 818 226"
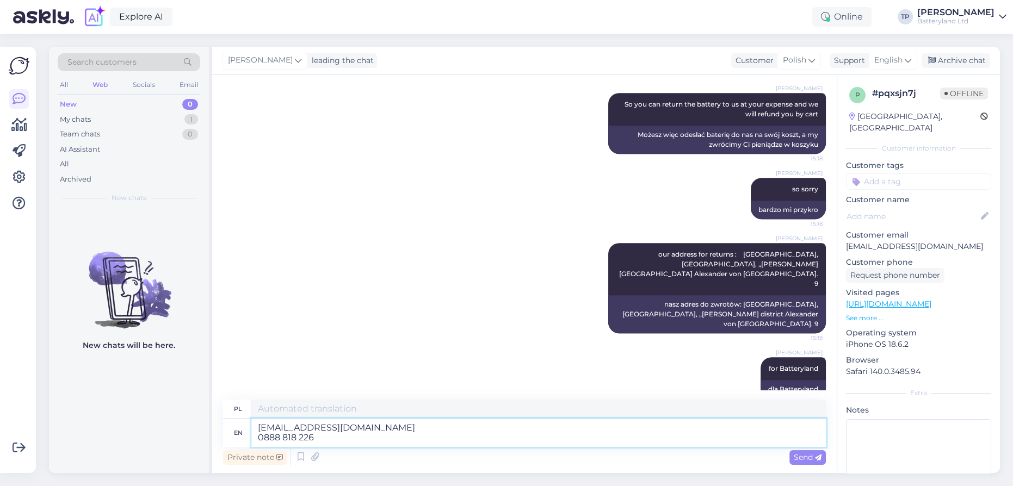
type textarea "[EMAIL_ADDRESS][DOMAIN_NAME] 0888 818 226"
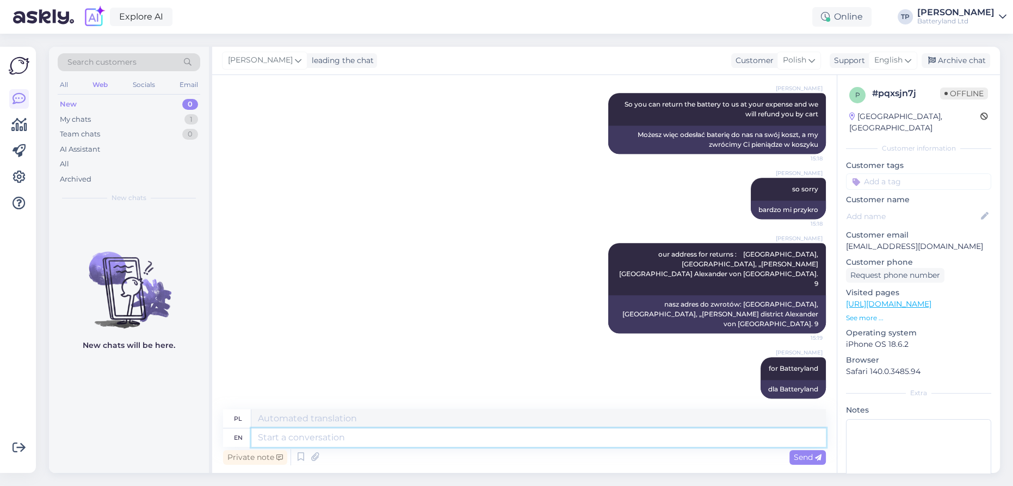
scroll to position [1069, 0]
